Goal: Download file/media

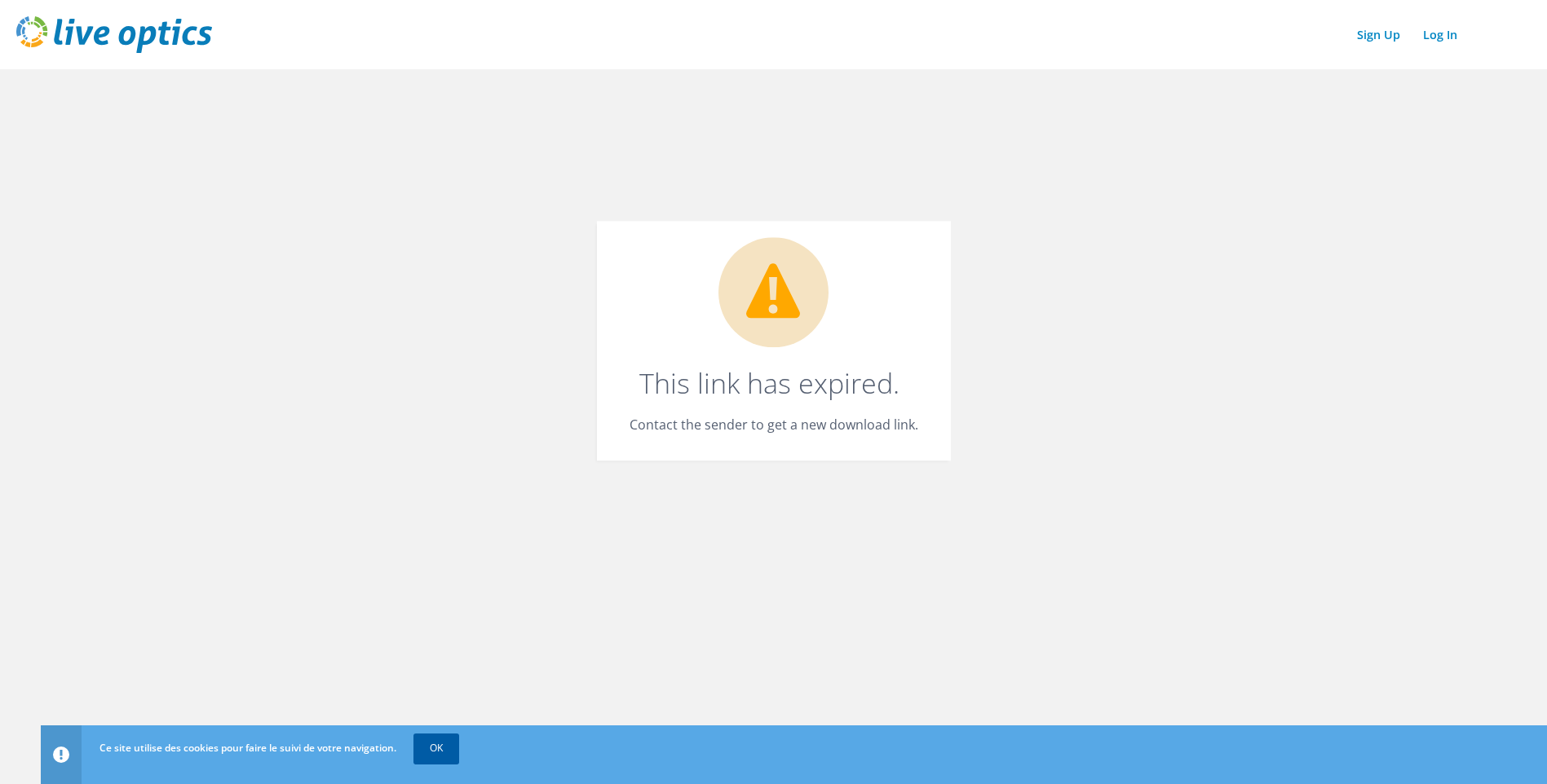
drag, startPoint x: 442, startPoint y: 751, endPoint x: 452, endPoint y: 746, distance: 11.2
click at [442, 555] on link "OK" at bounding box center [436, 748] width 45 height 30
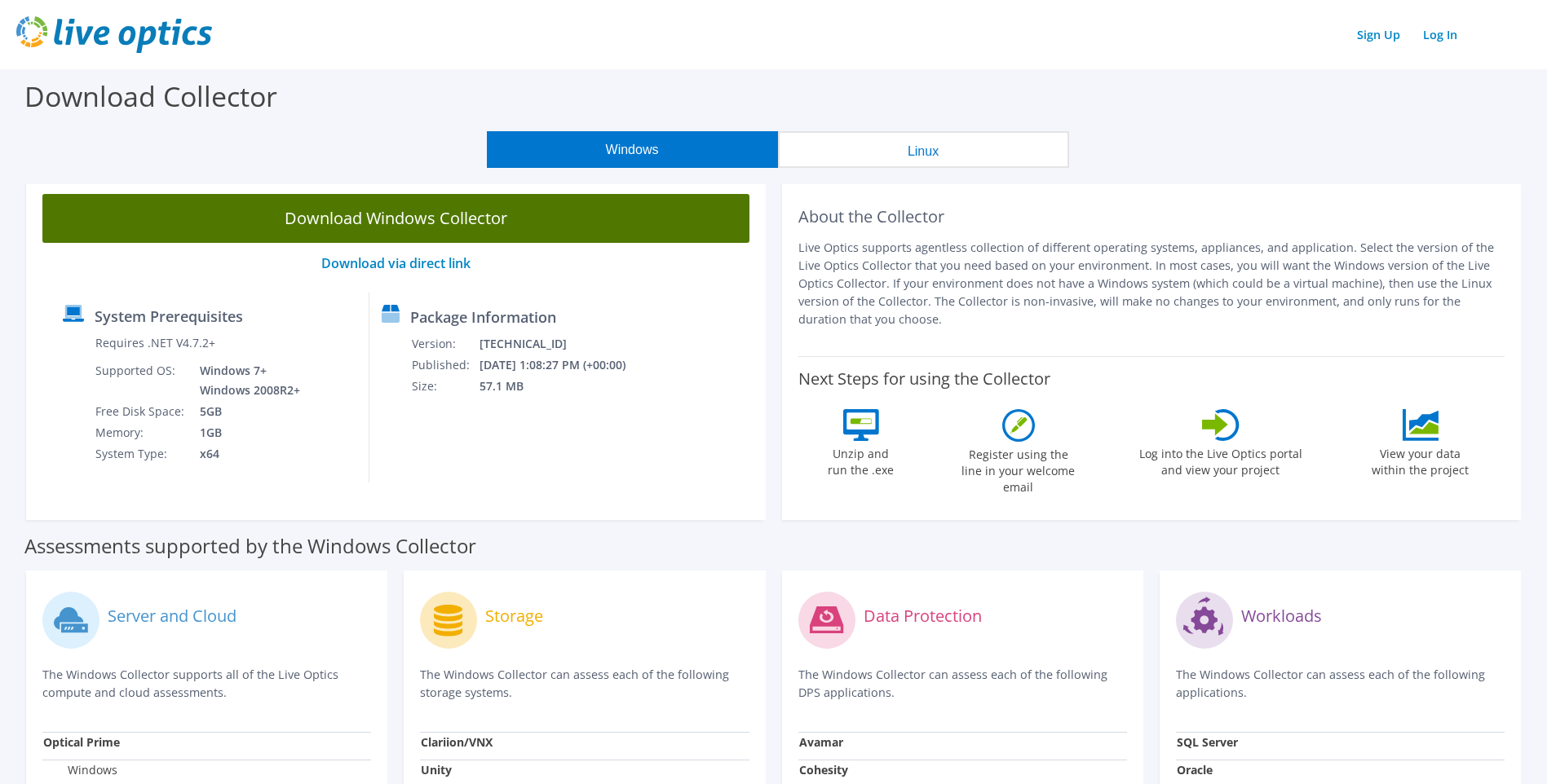
click at [484, 213] on link "Download Windows Collector" at bounding box center [395, 218] width 707 height 49
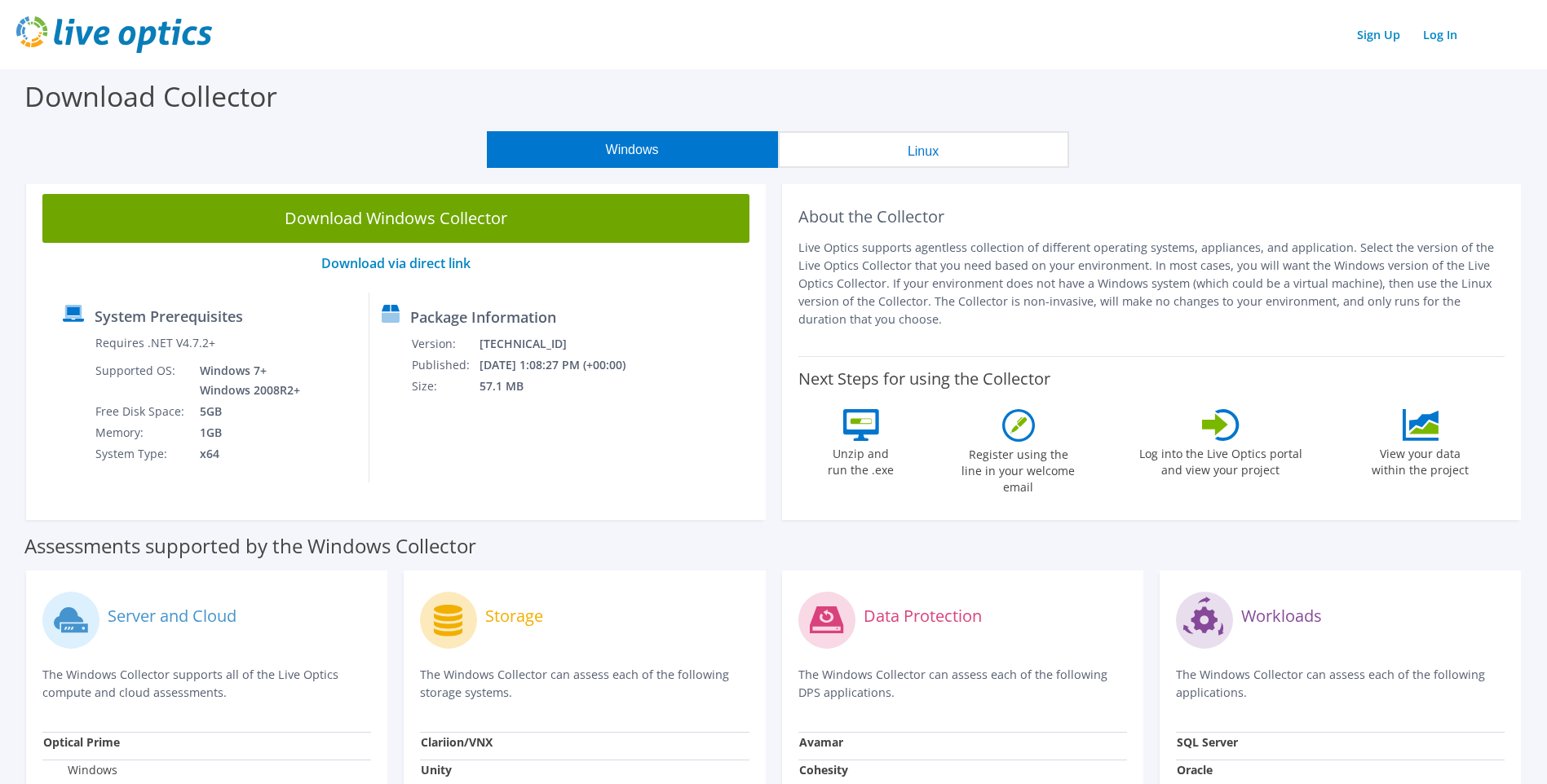
click at [1080, 74] on div "Download Collector" at bounding box center [773, 100] width 1531 height 62
